Goal: Transaction & Acquisition: Obtain resource

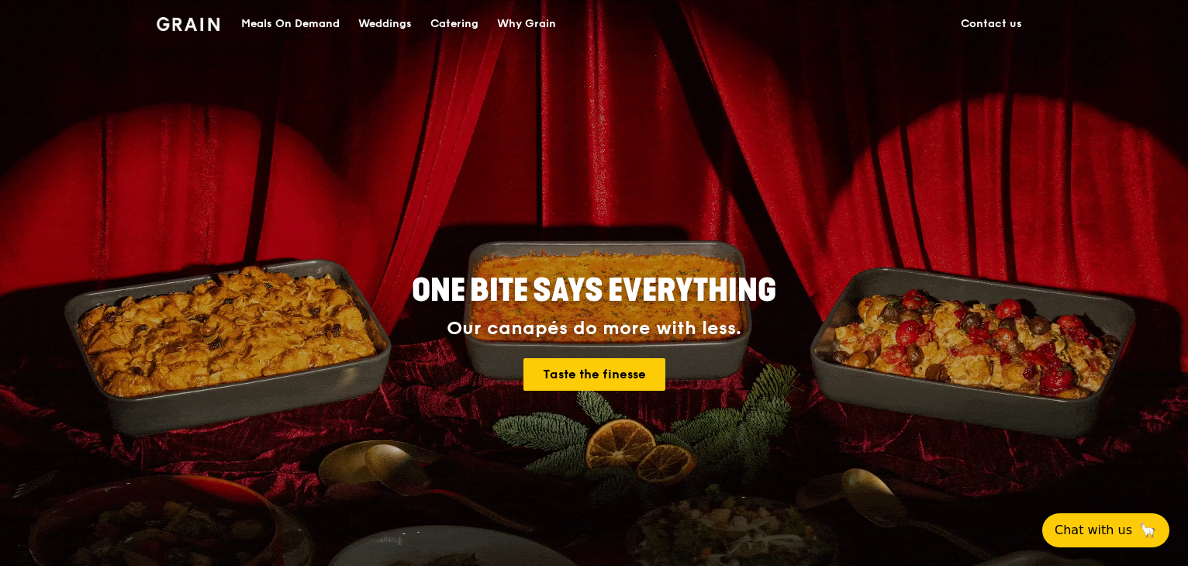
click at [461, 15] on div "Catering" at bounding box center [454, 24] width 48 height 47
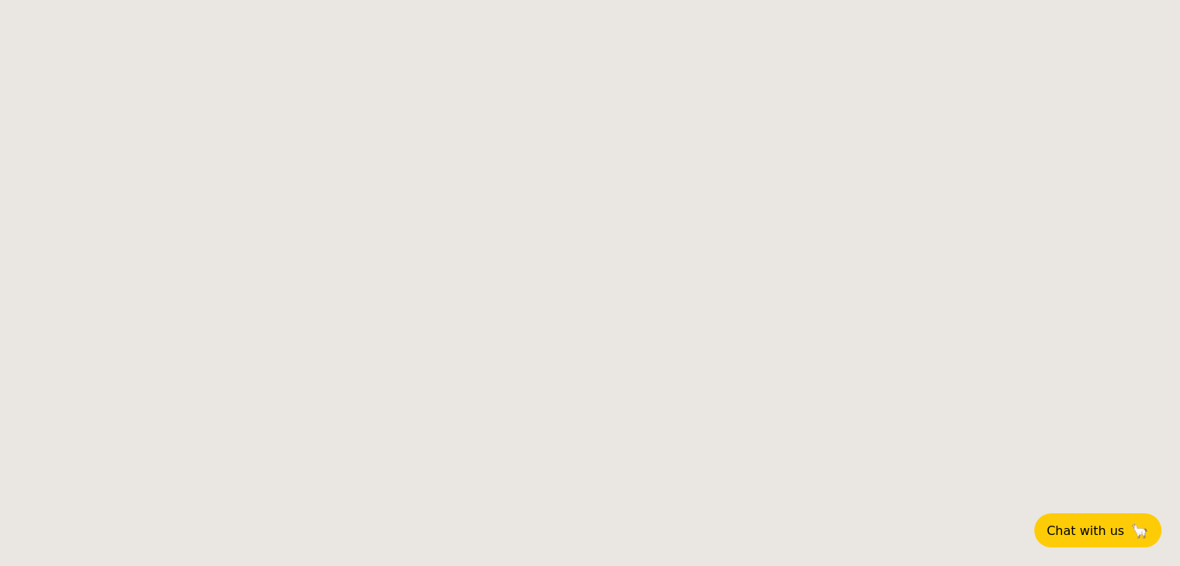
select select
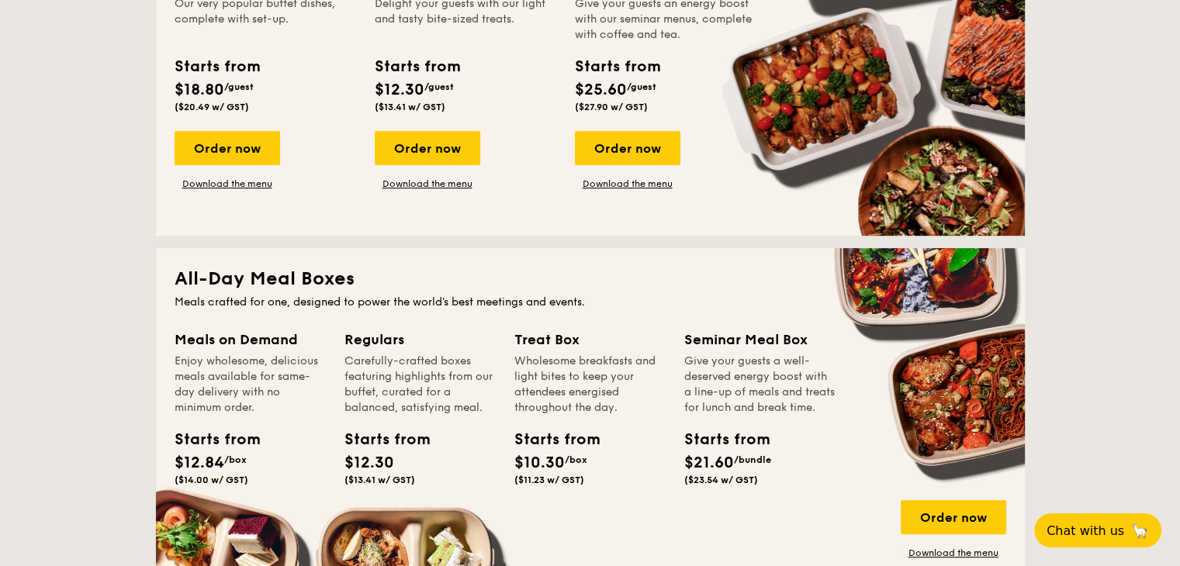
scroll to position [388, 0]
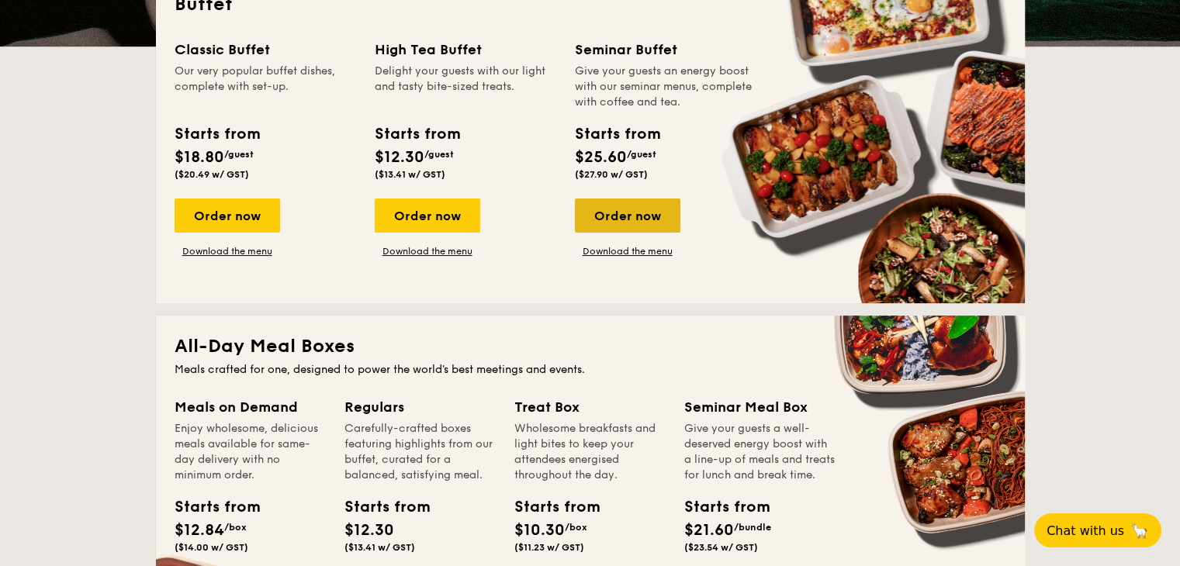
click at [616, 208] on div "Order now" at bounding box center [627, 216] width 105 height 34
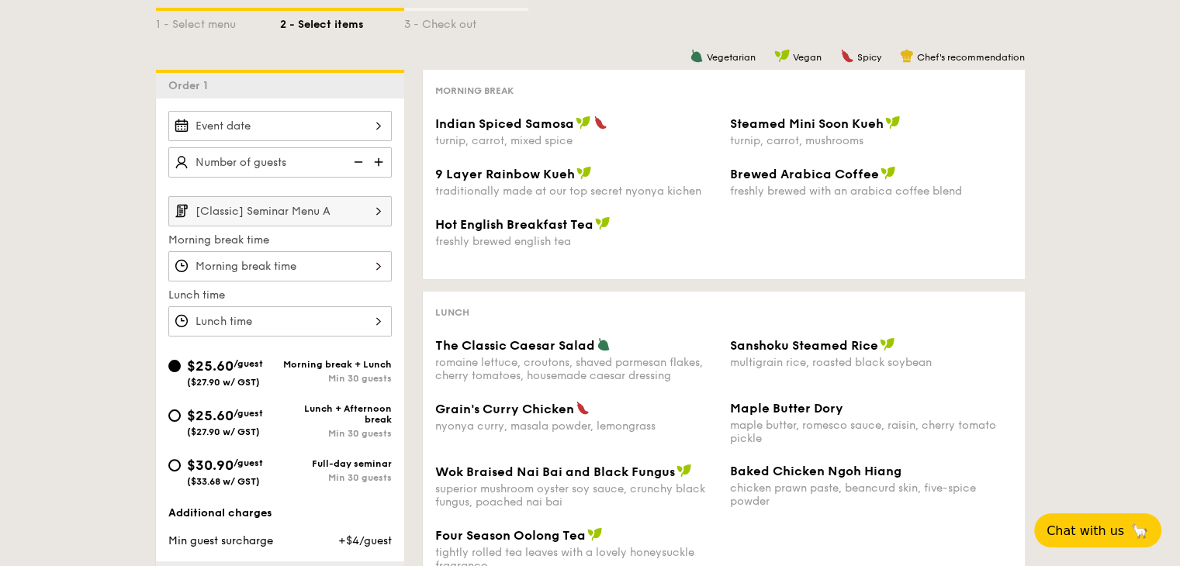
scroll to position [310, 0]
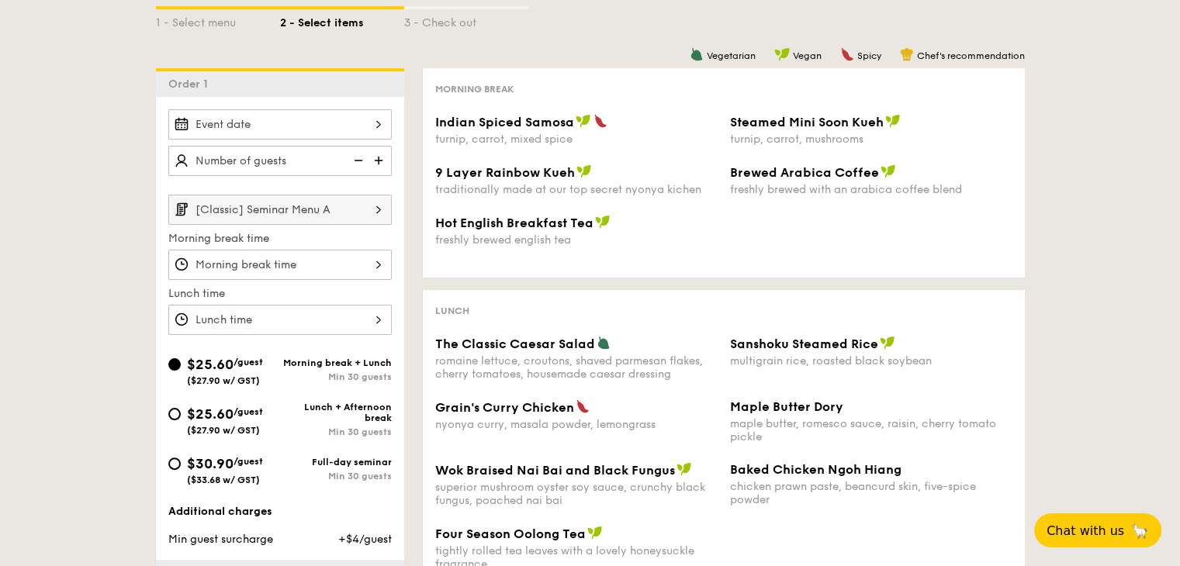
scroll to position [388, 0]
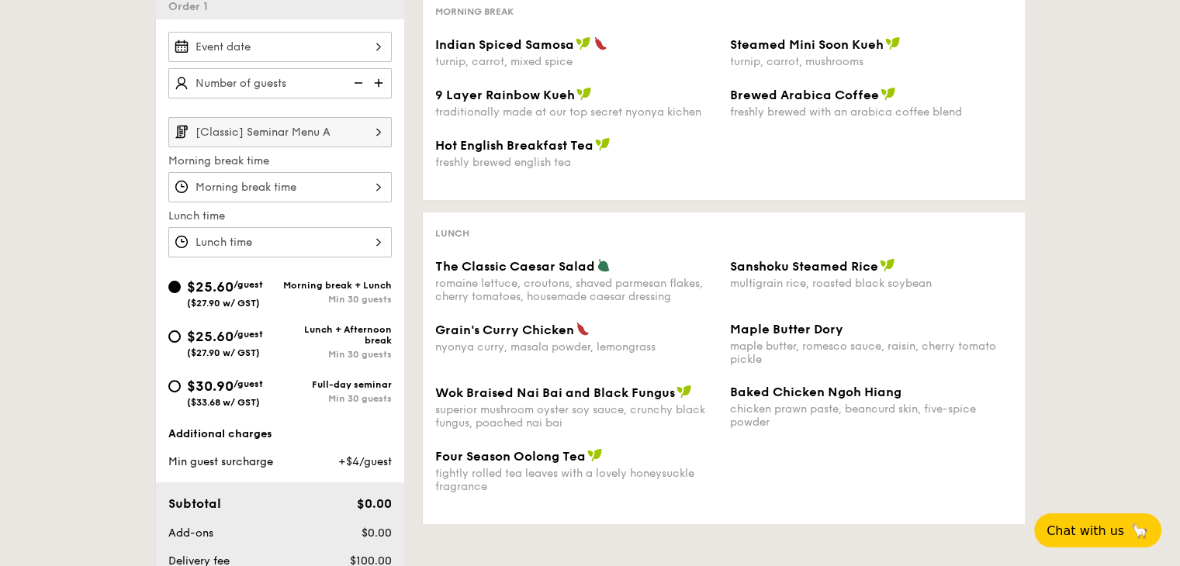
select select
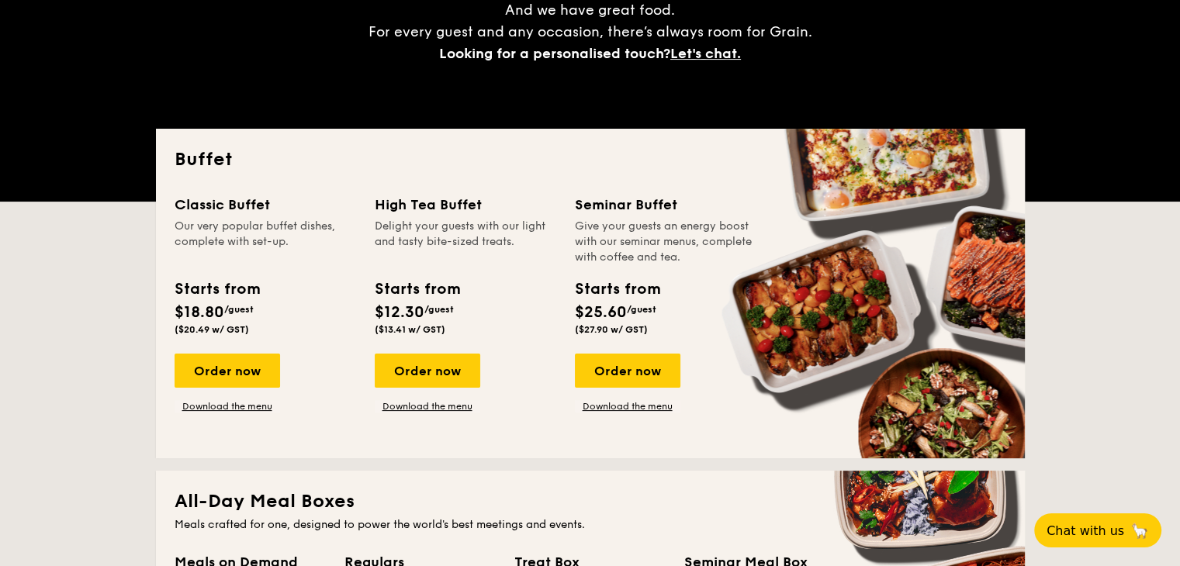
scroll to position [310, 0]
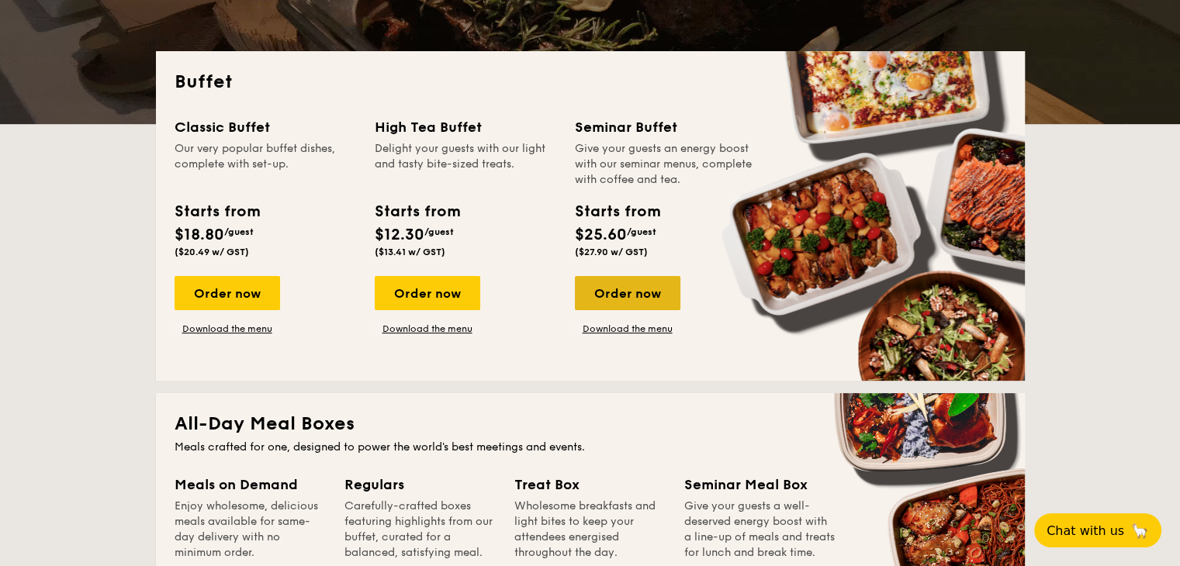
click at [638, 282] on div "Order now" at bounding box center [627, 293] width 105 height 34
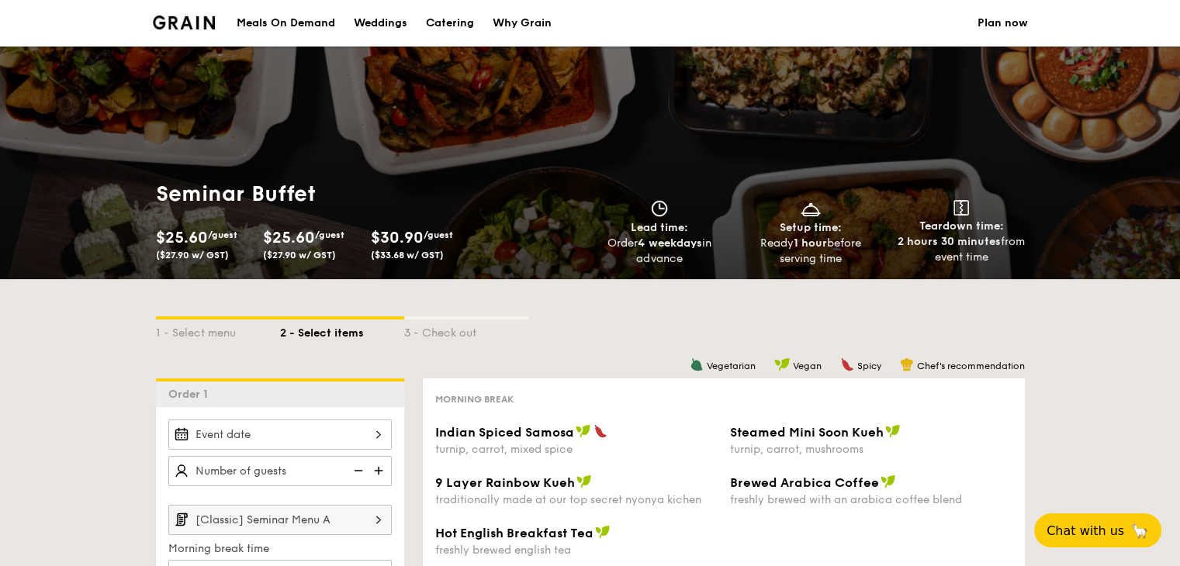
select select
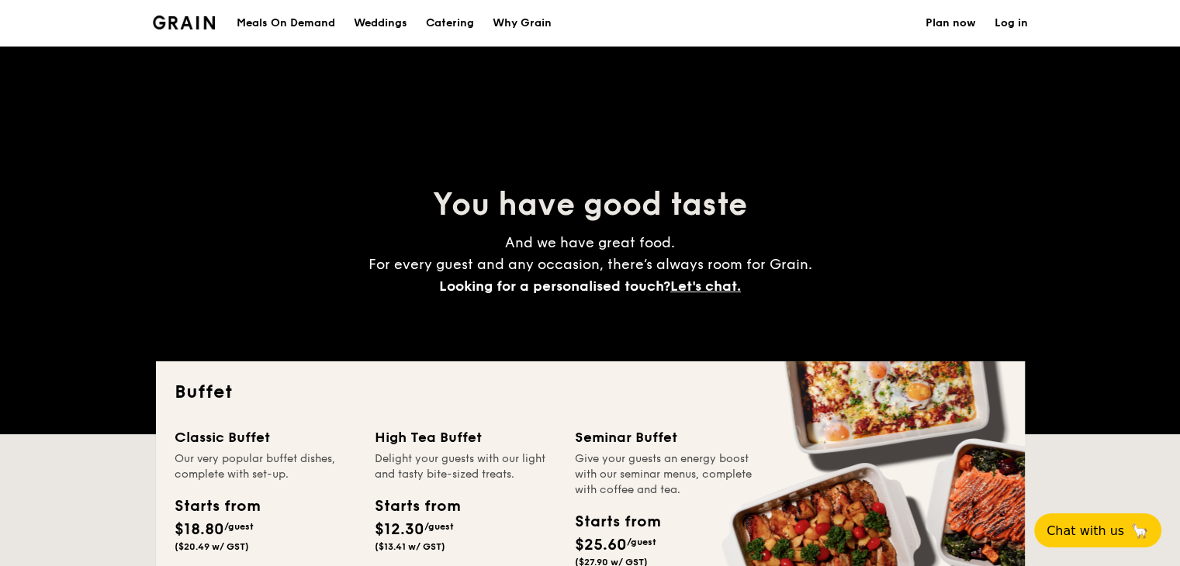
scroll to position [310, 0]
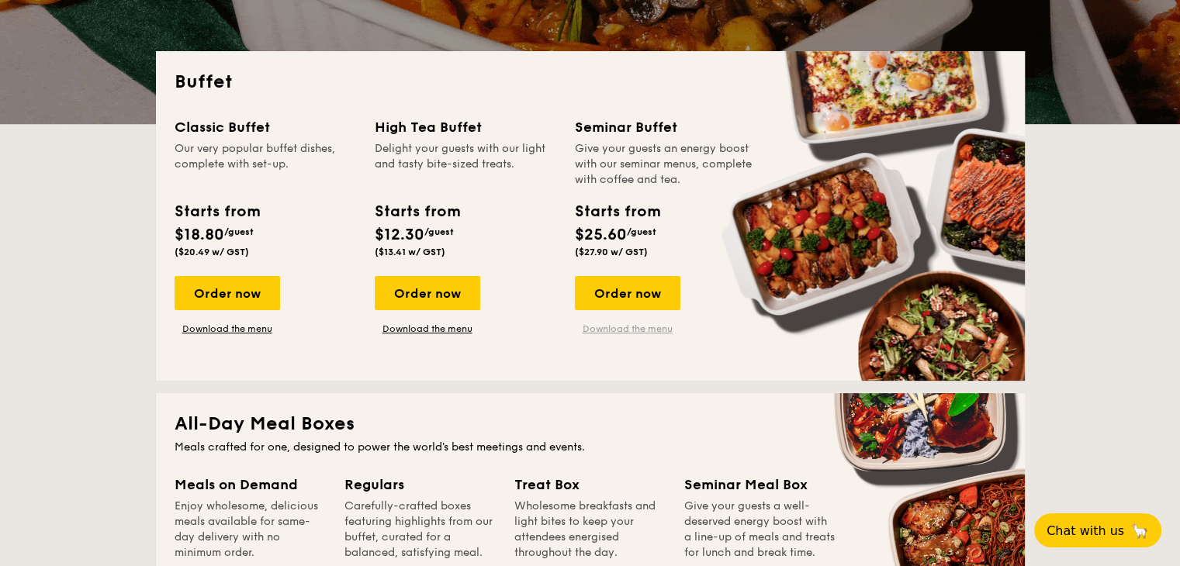
click at [605, 332] on link "Download the menu" at bounding box center [627, 329] width 105 height 12
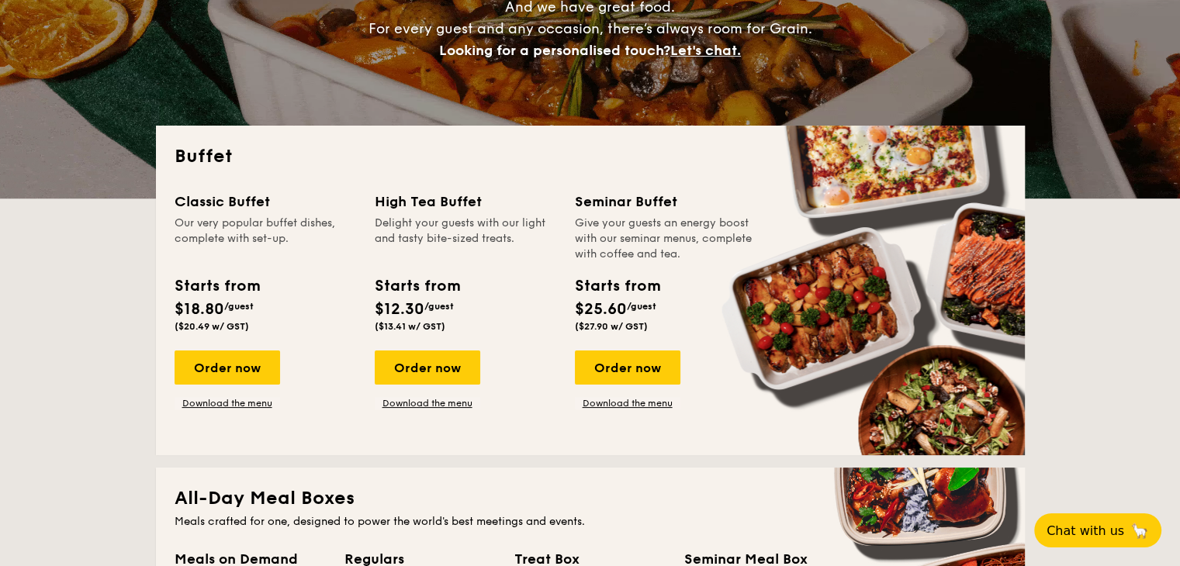
scroll to position [233, 0]
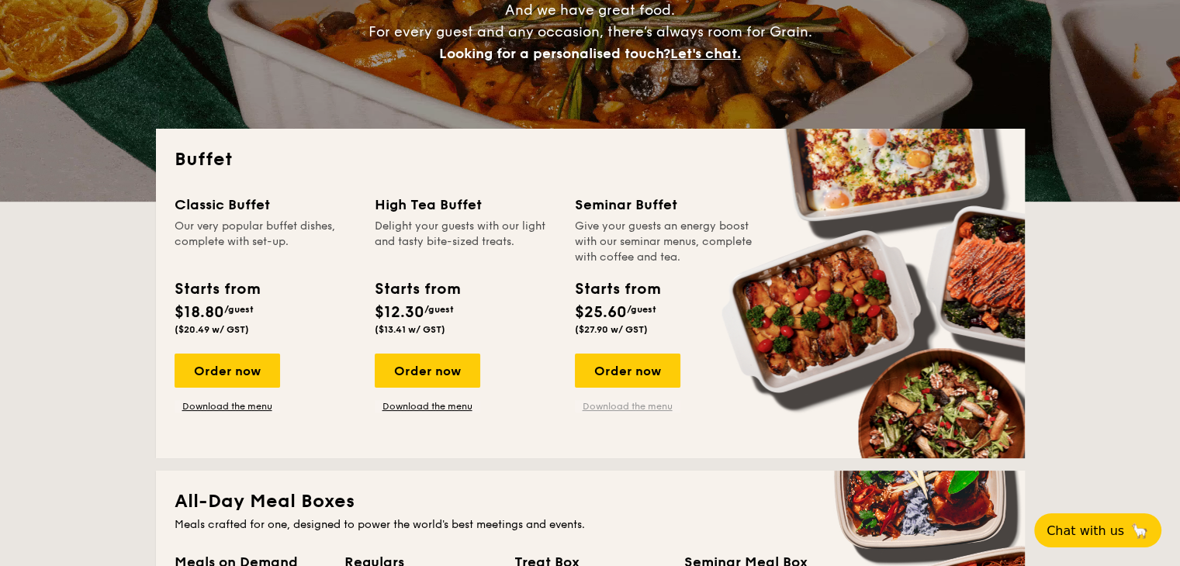
click at [603, 409] on link "Download the menu" at bounding box center [627, 406] width 105 height 12
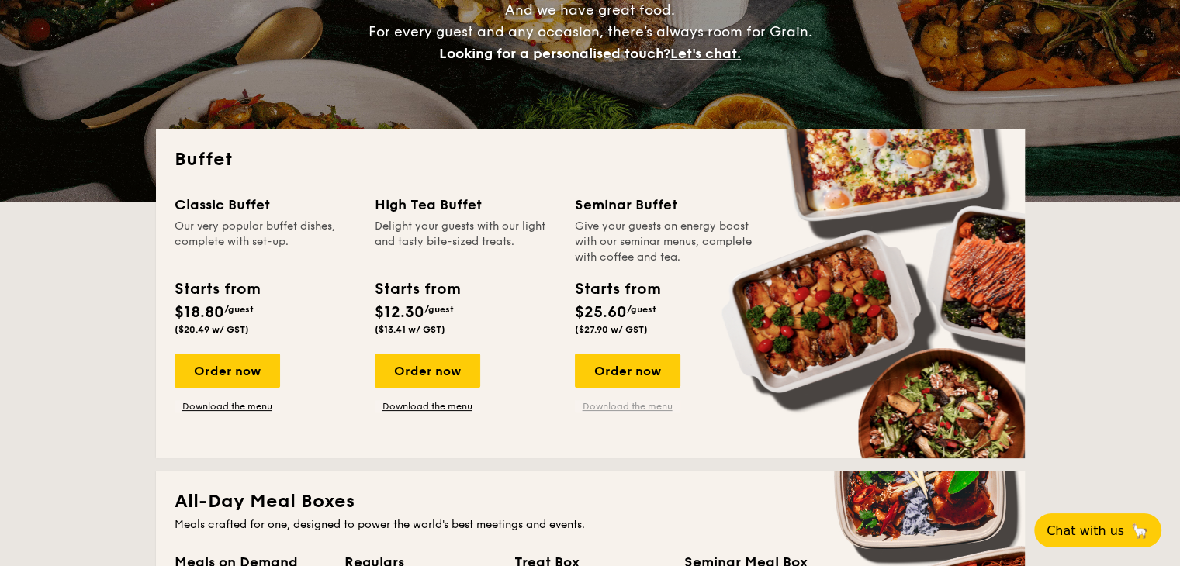
click at [642, 404] on link "Download the menu" at bounding box center [627, 406] width 105 height 12
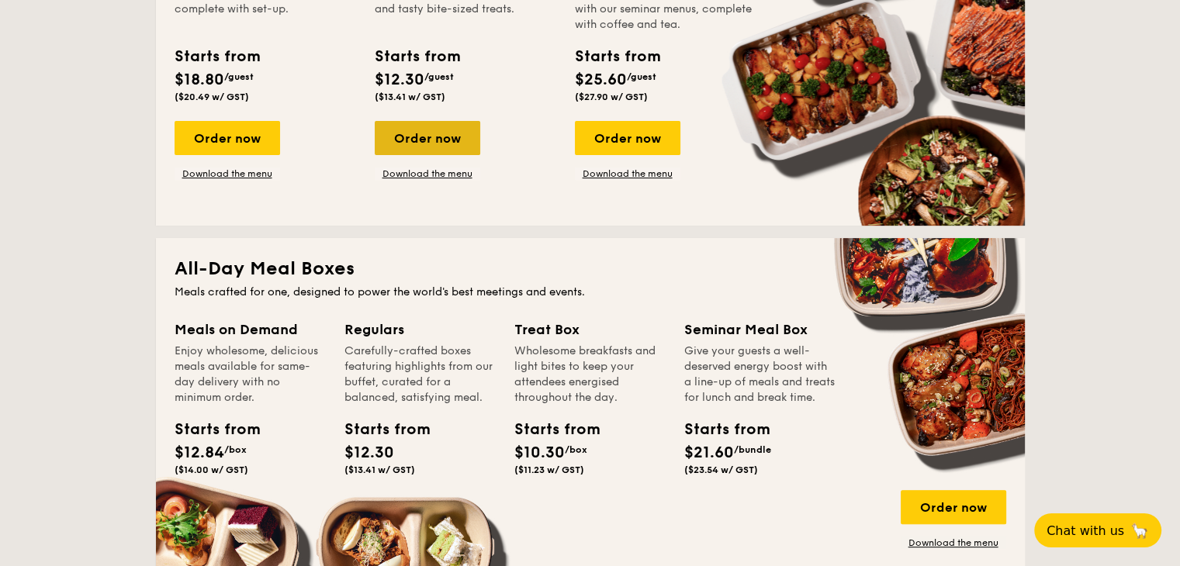
scroll to position [388, 0]
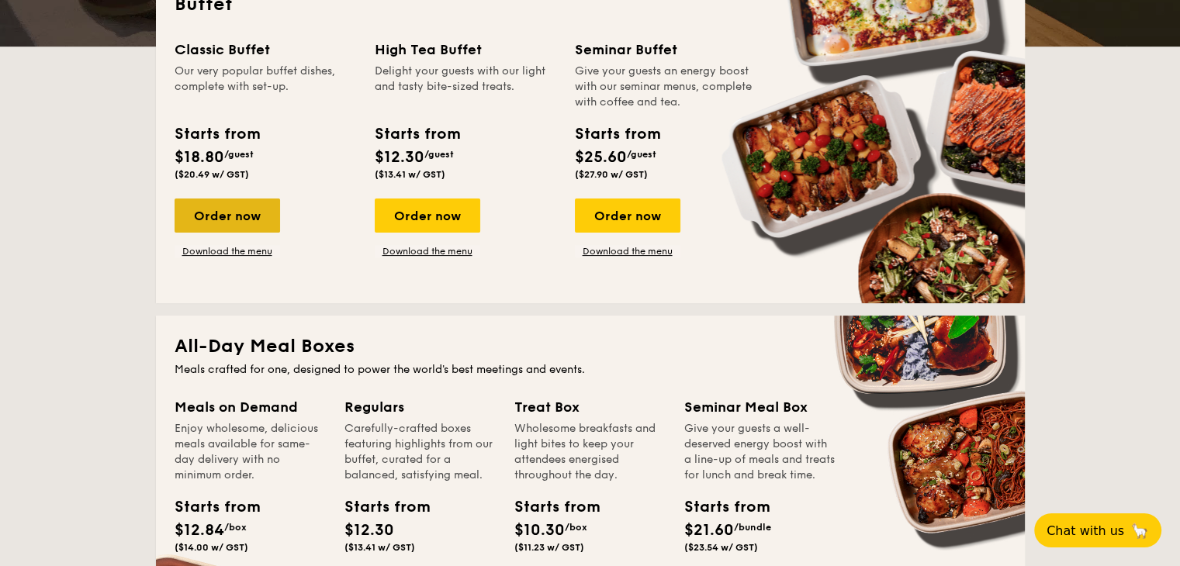
click at [205, 220] on div "Order now" at bounding box center [227, 216] width 105 height 34
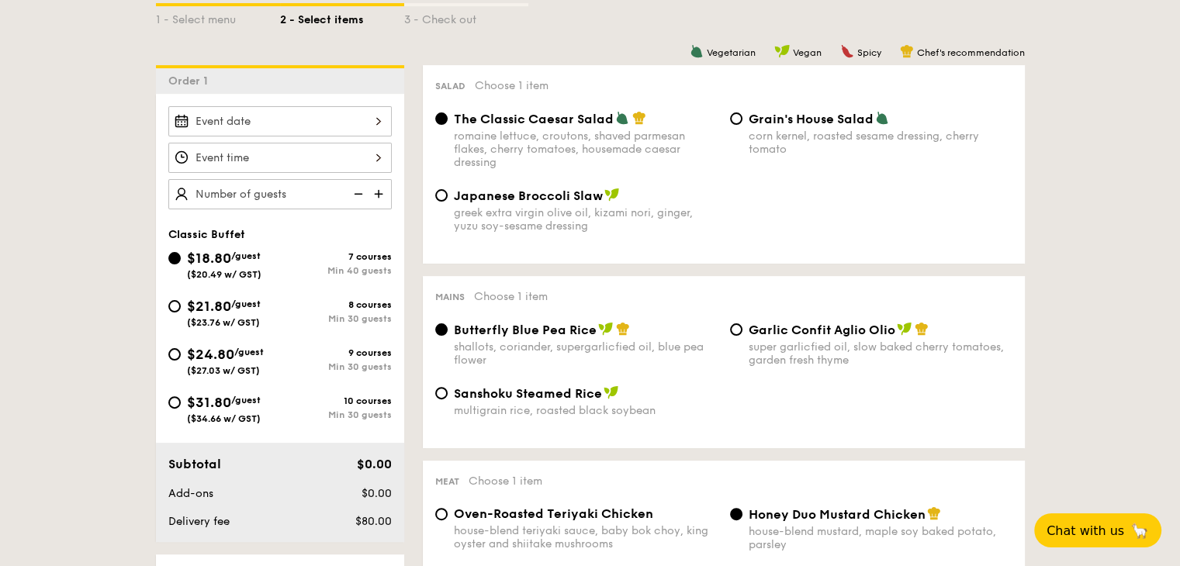
scroll to position [388, 0]
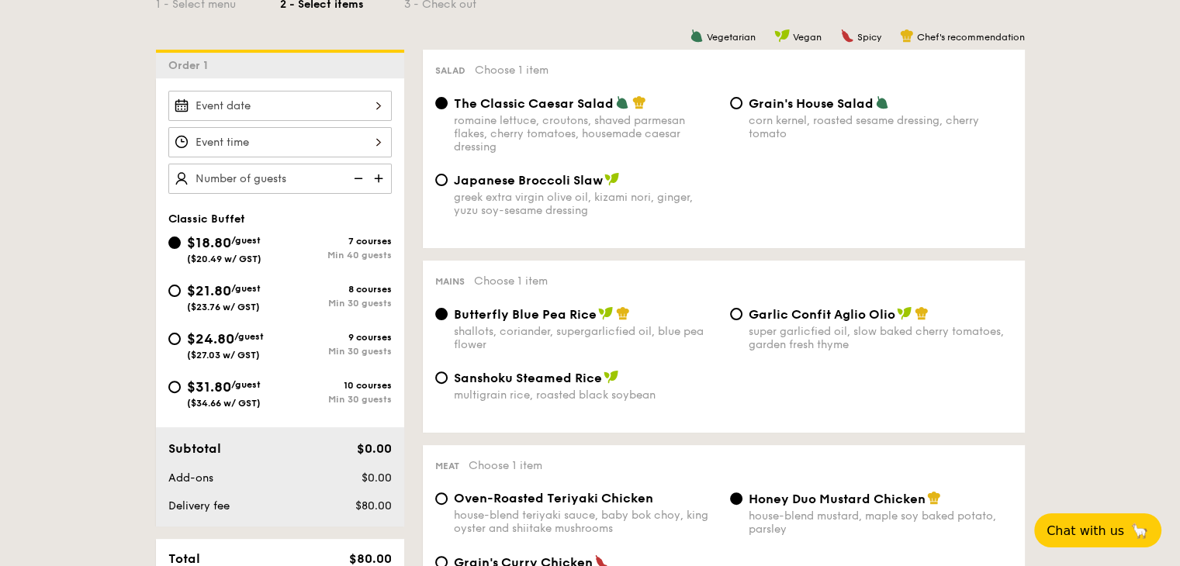
select select
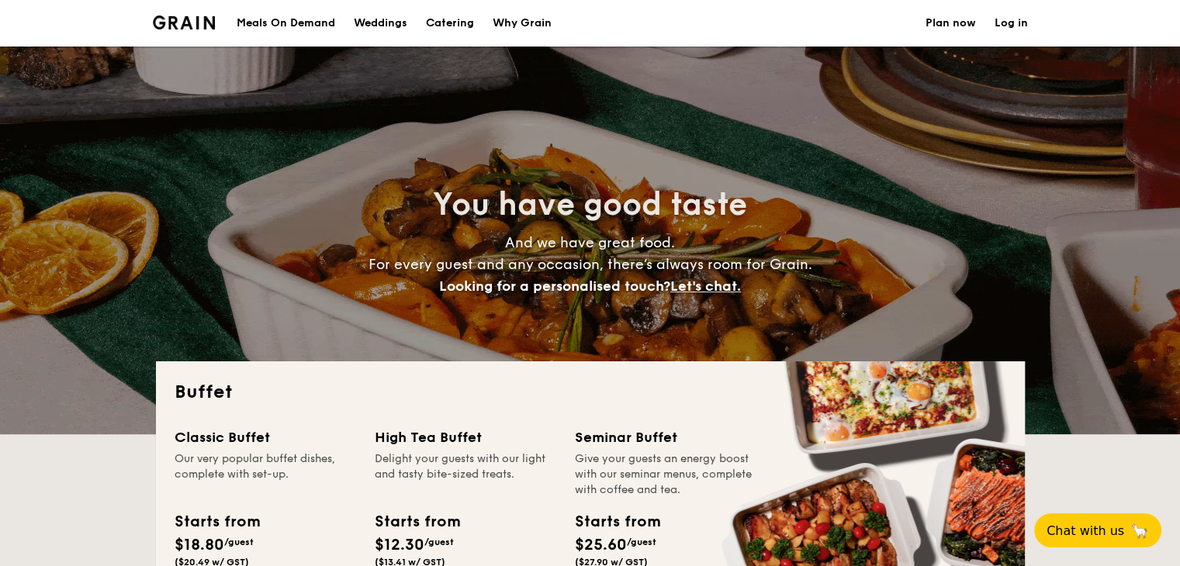
click at [435, 23] on h1 "Catering" at bounding box center [450, 23] width 48 height 47
click at [305, 28] on div "Meals On Demand" at bounding box center [286, 23] width 98 height 47
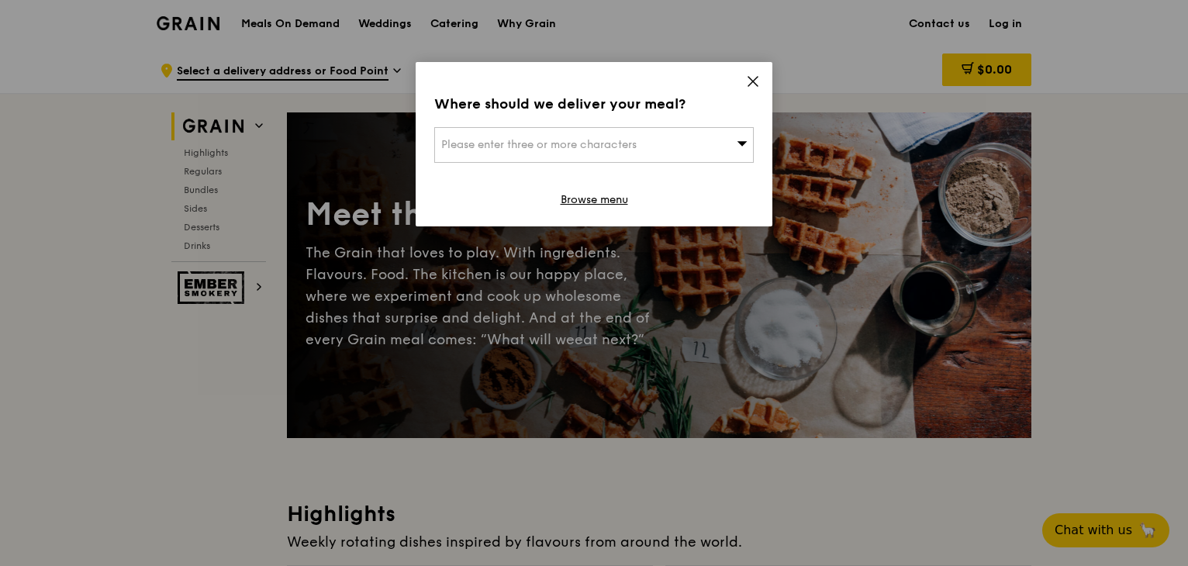
click at [749, 80] on icon at bounding box center [753, 81] width 14 height 14
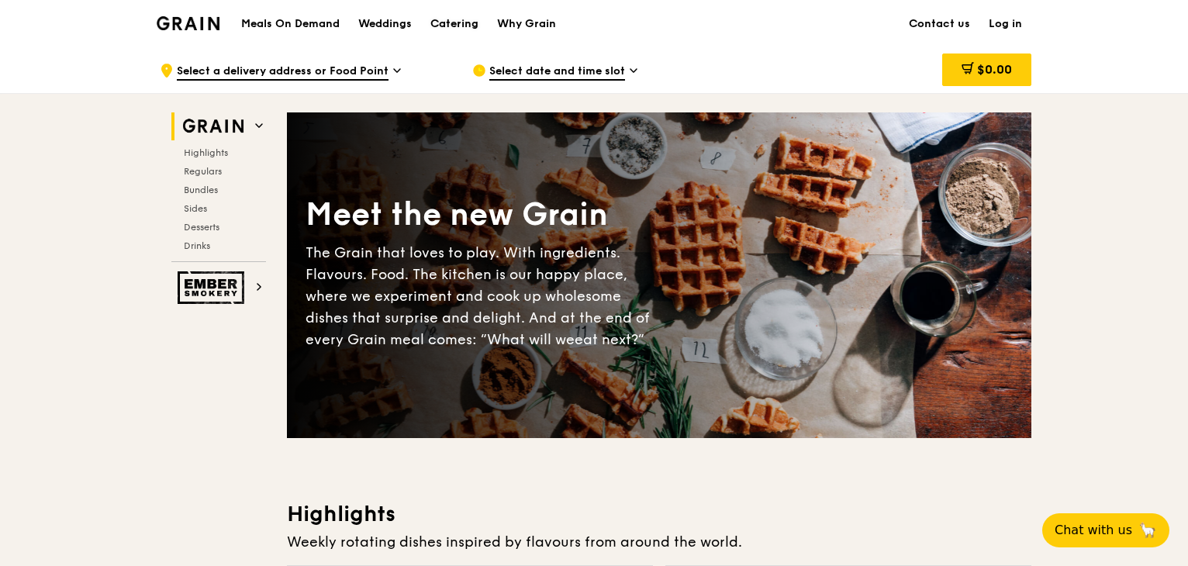
click at [463, 26] on div "Catering" at bounding box center [454, 24] width 48 height 47
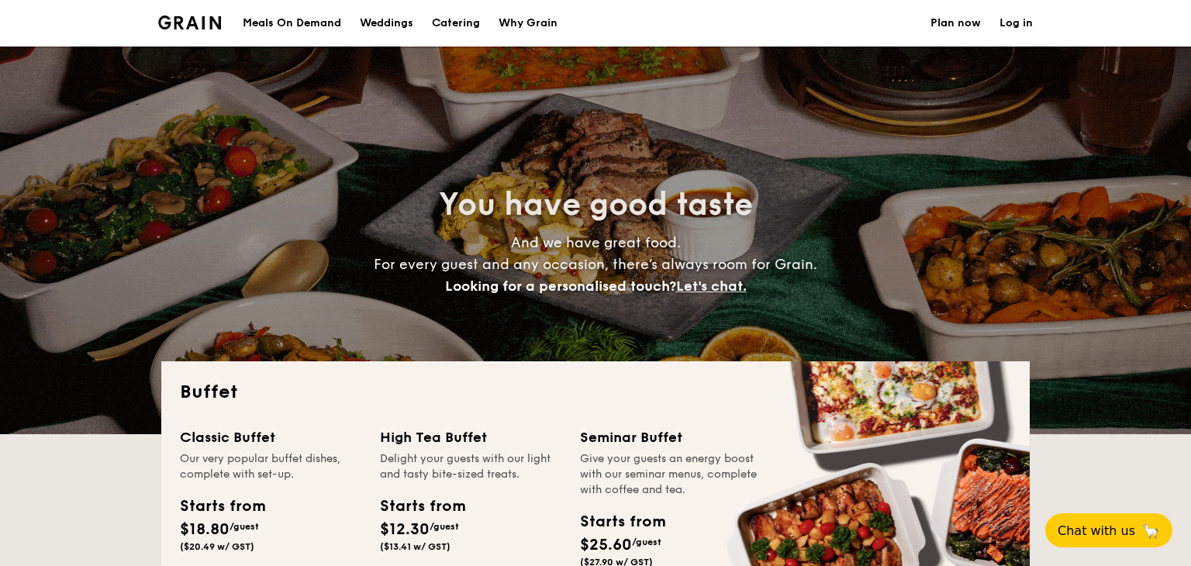
select select
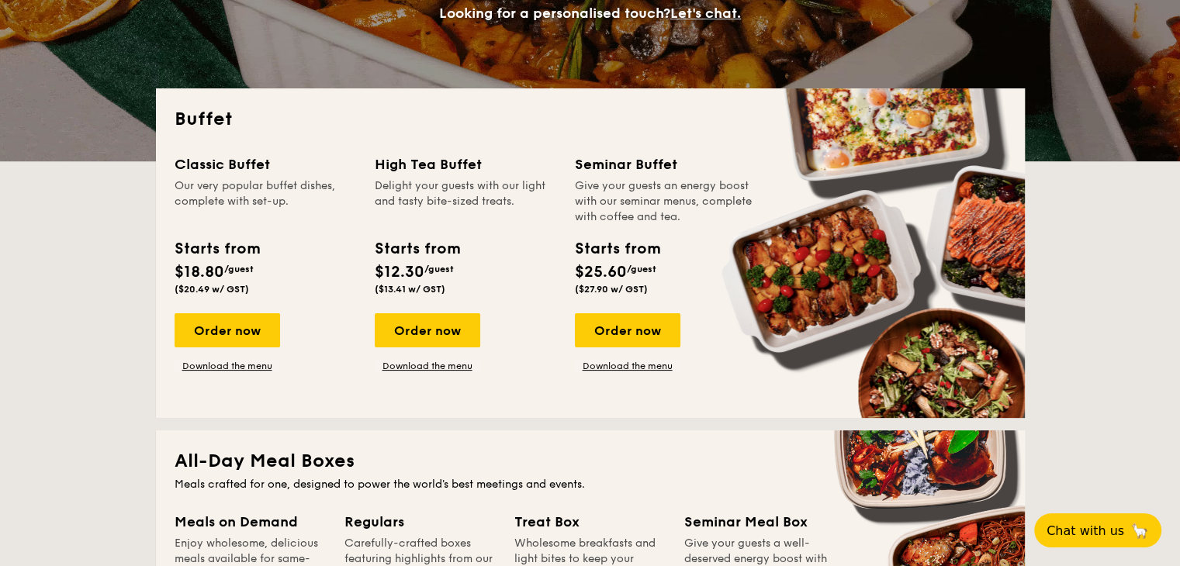
scroll to position [310, 0]
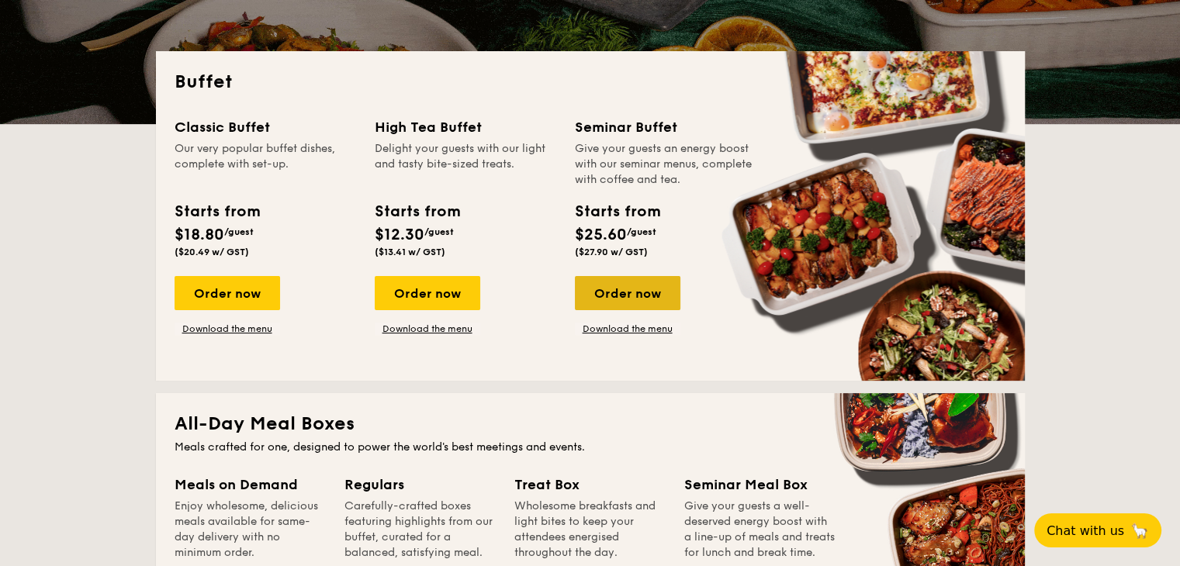
click at [622, 289] on div "Order now" at bounding box center [627, 293] width 105 height 34
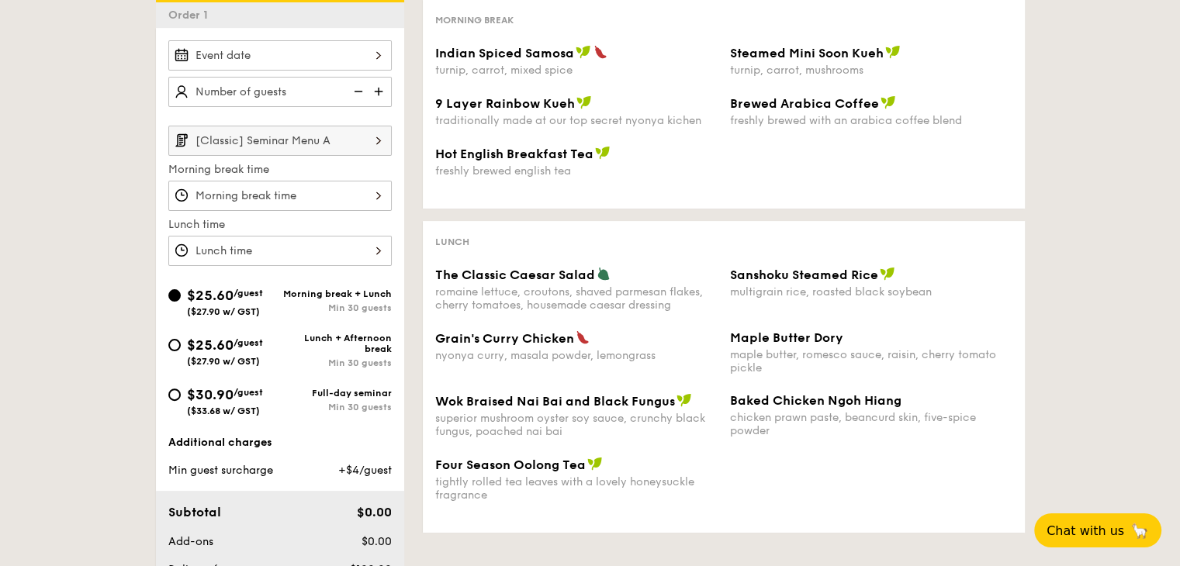
scroll to position [388, 0]
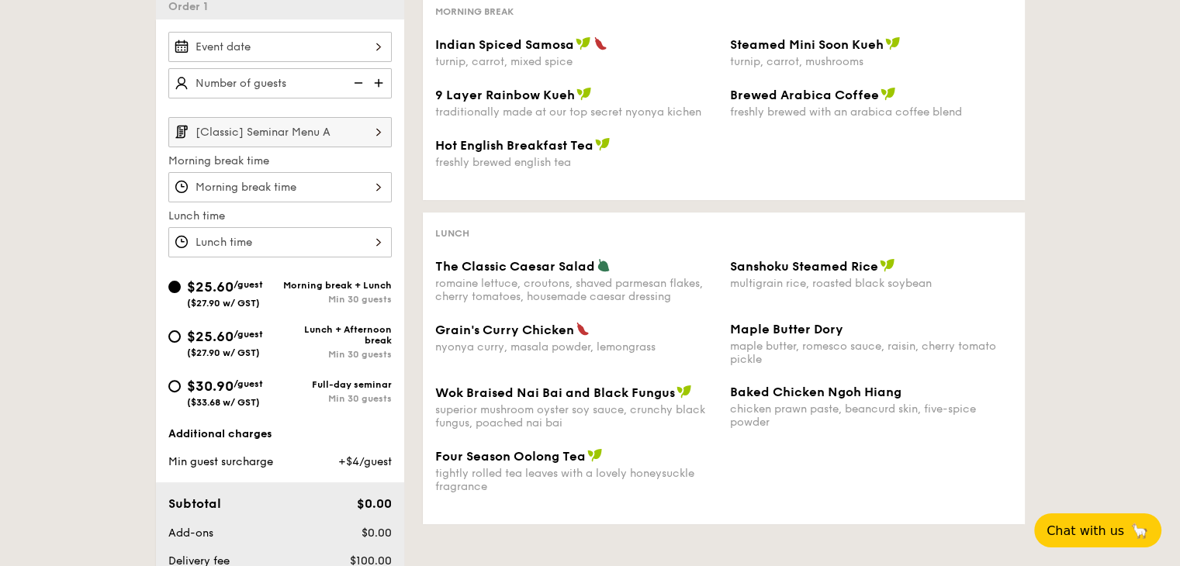
select select
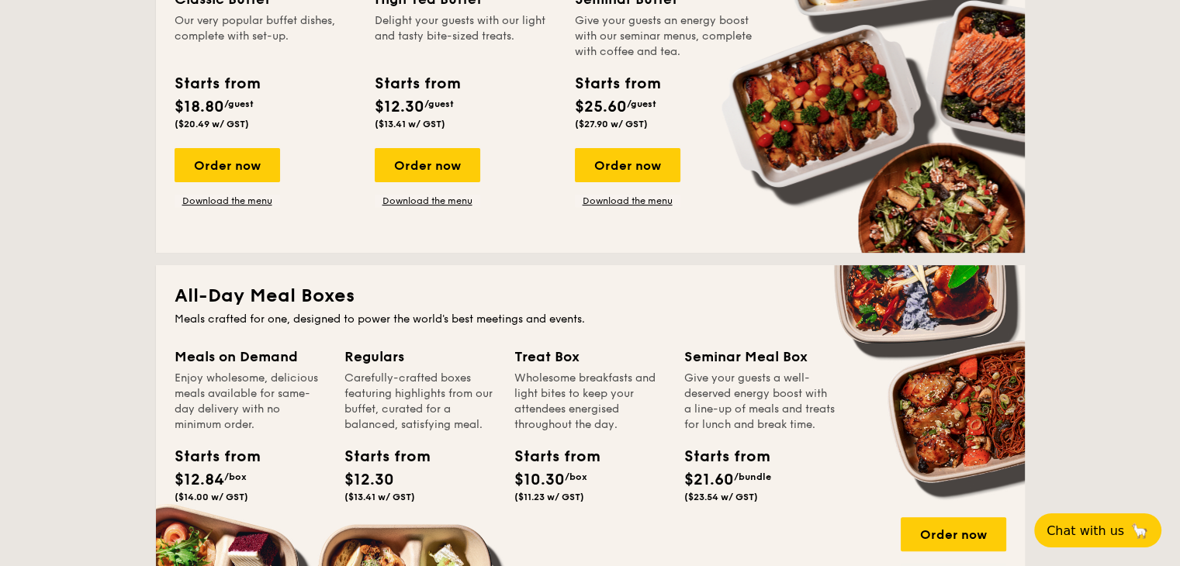
scroll to position [465, 0]
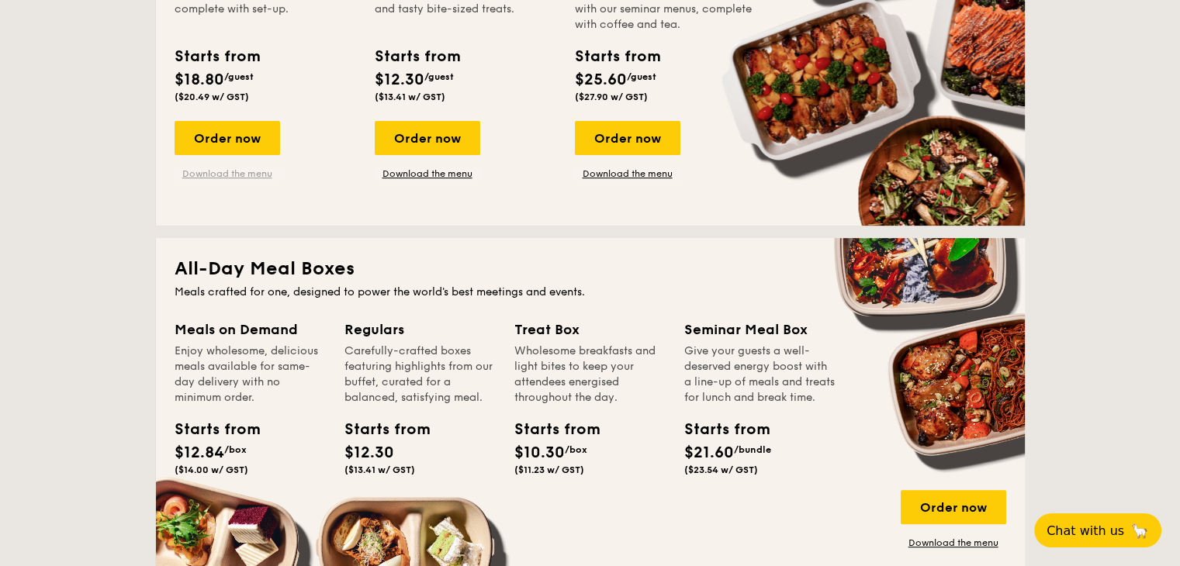
click at [229, 179] on link "Download the menu" at bounding box center [227, 174] width 105 height 12
